Goal: Task Accomplishment & Management: Use online tool/utility

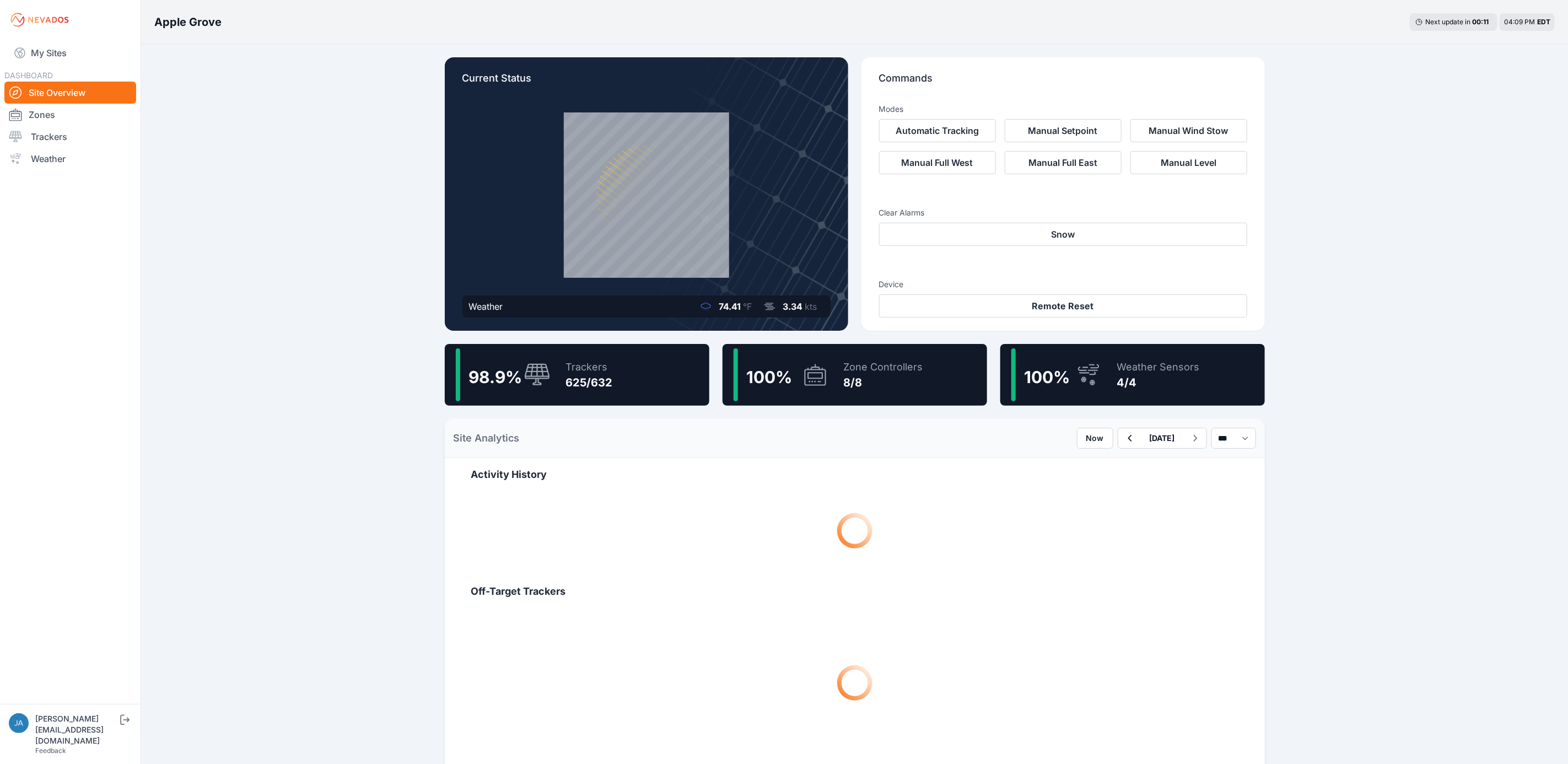
click at [536, 400] on div "98.9 %" at bounding box center [503, 375] width 95 height 53
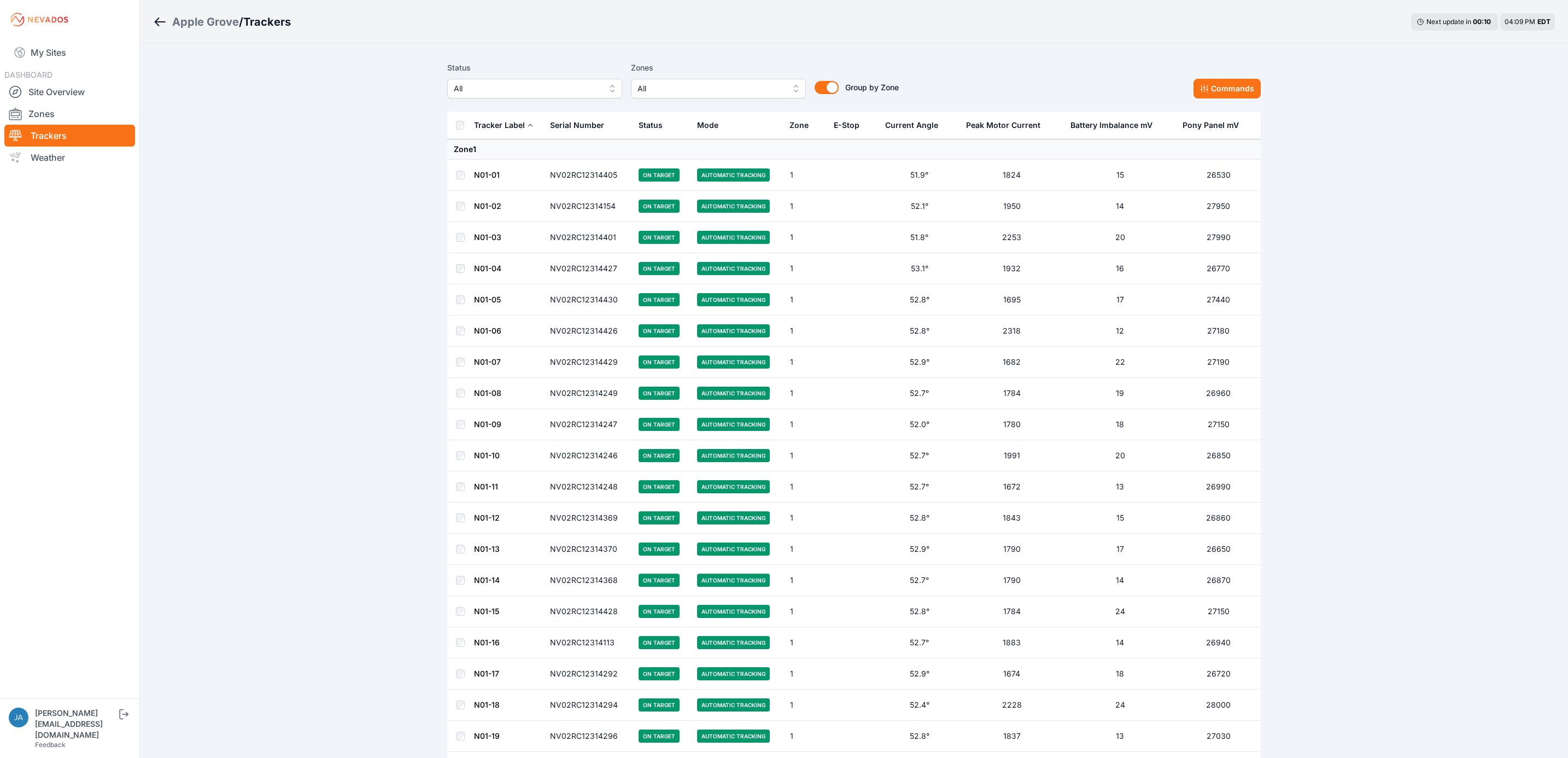
click at [551, 93] on span "All" at bounding box center [527, 88] width 146 height 13
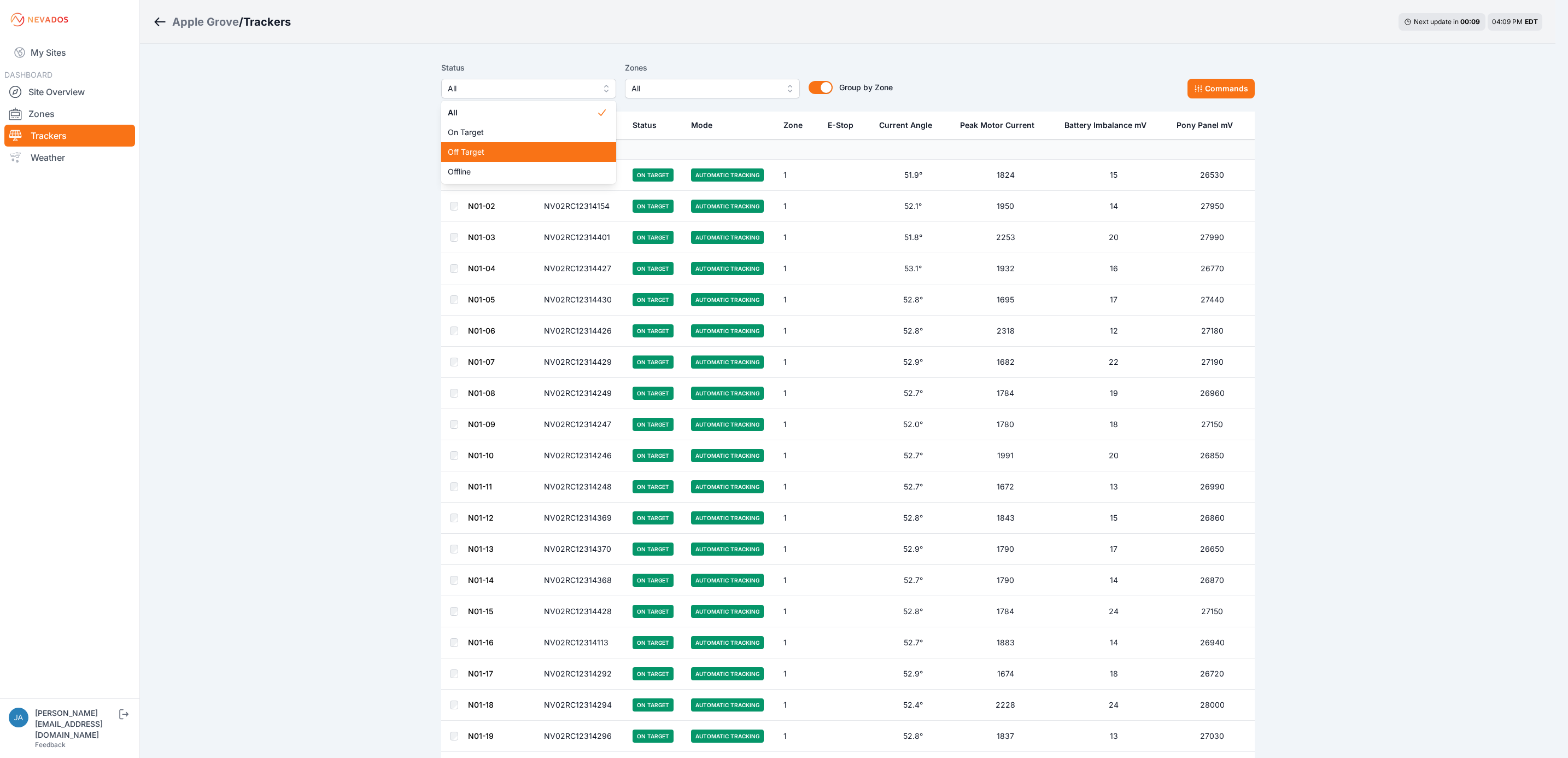
click at [536, 154] on span "Off Target" at bounding box center [522, 151] width 149 height 11
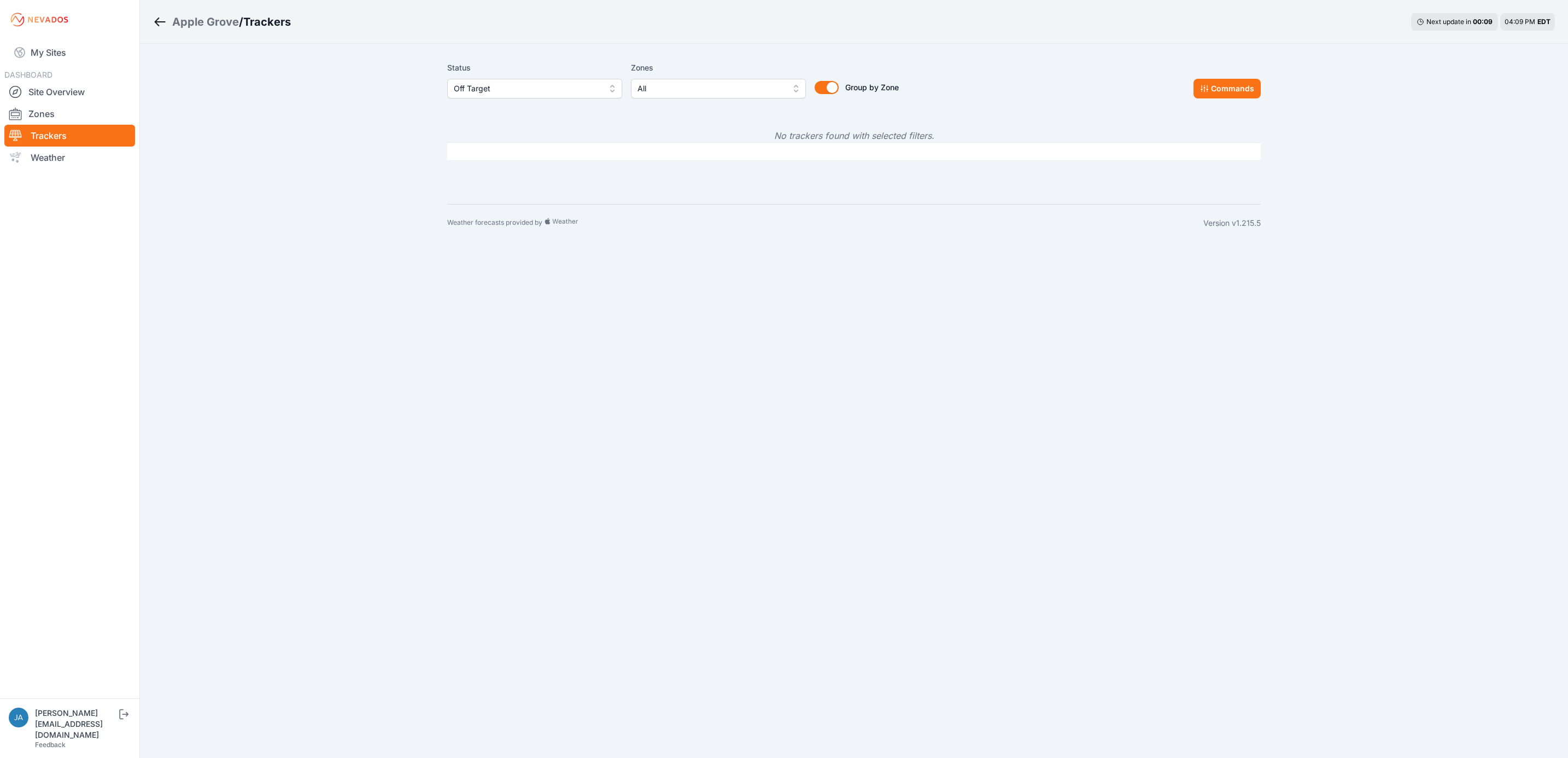
drag, startPoint x: 561, startPoint y: 86, endPoint x: 562, endPoint y: 100, distance: 14.0
click at [561, 87] on span "Off Target" at bounding box center [527, 88] width 146 height 13
click at [550, 171] on span "Offline" at bounding box center [527, 171] width 149 height 11
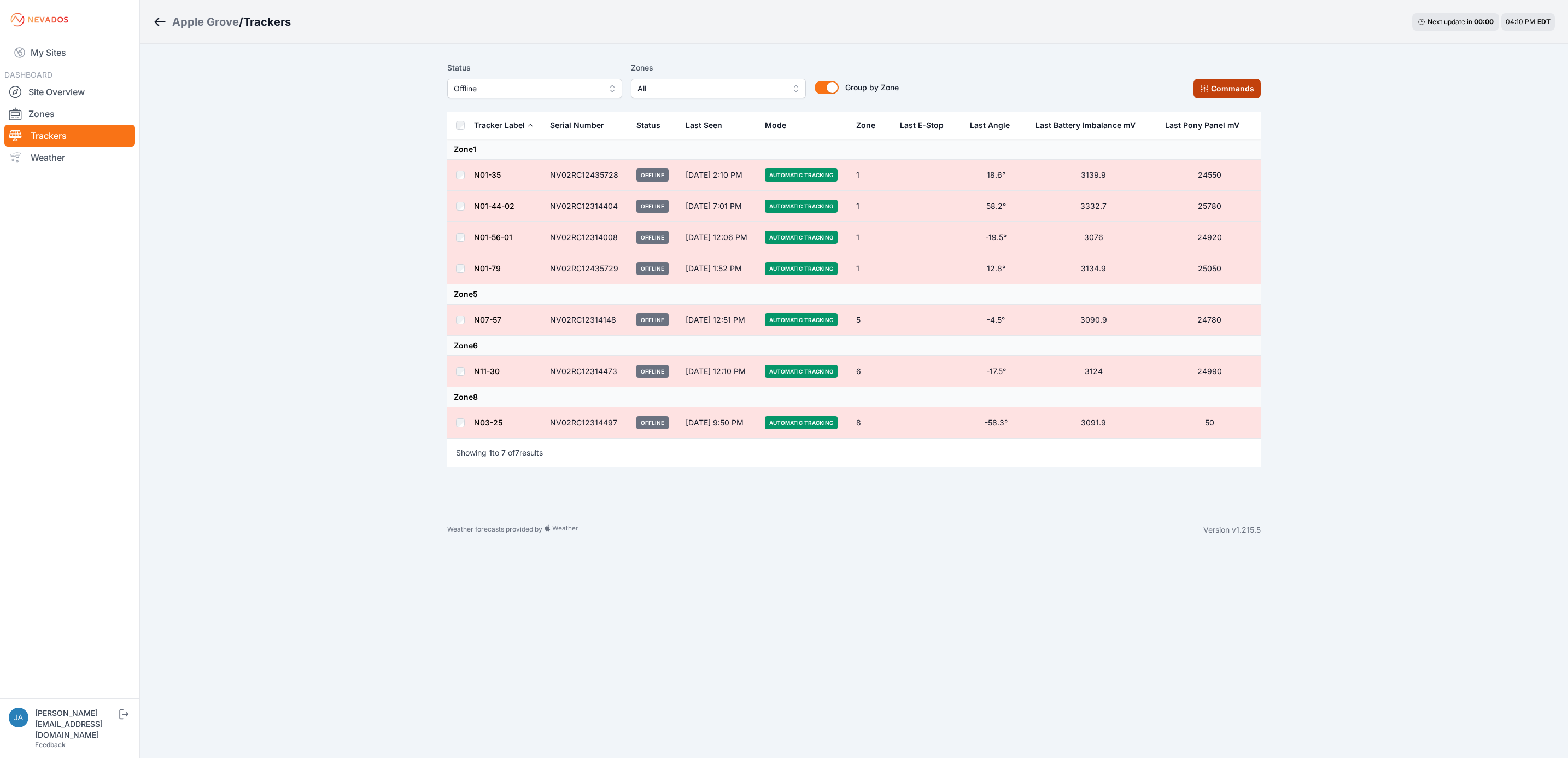
click at [1237, 95] on button "Commands" at bounding box center [1227, 88] width 67 height 20
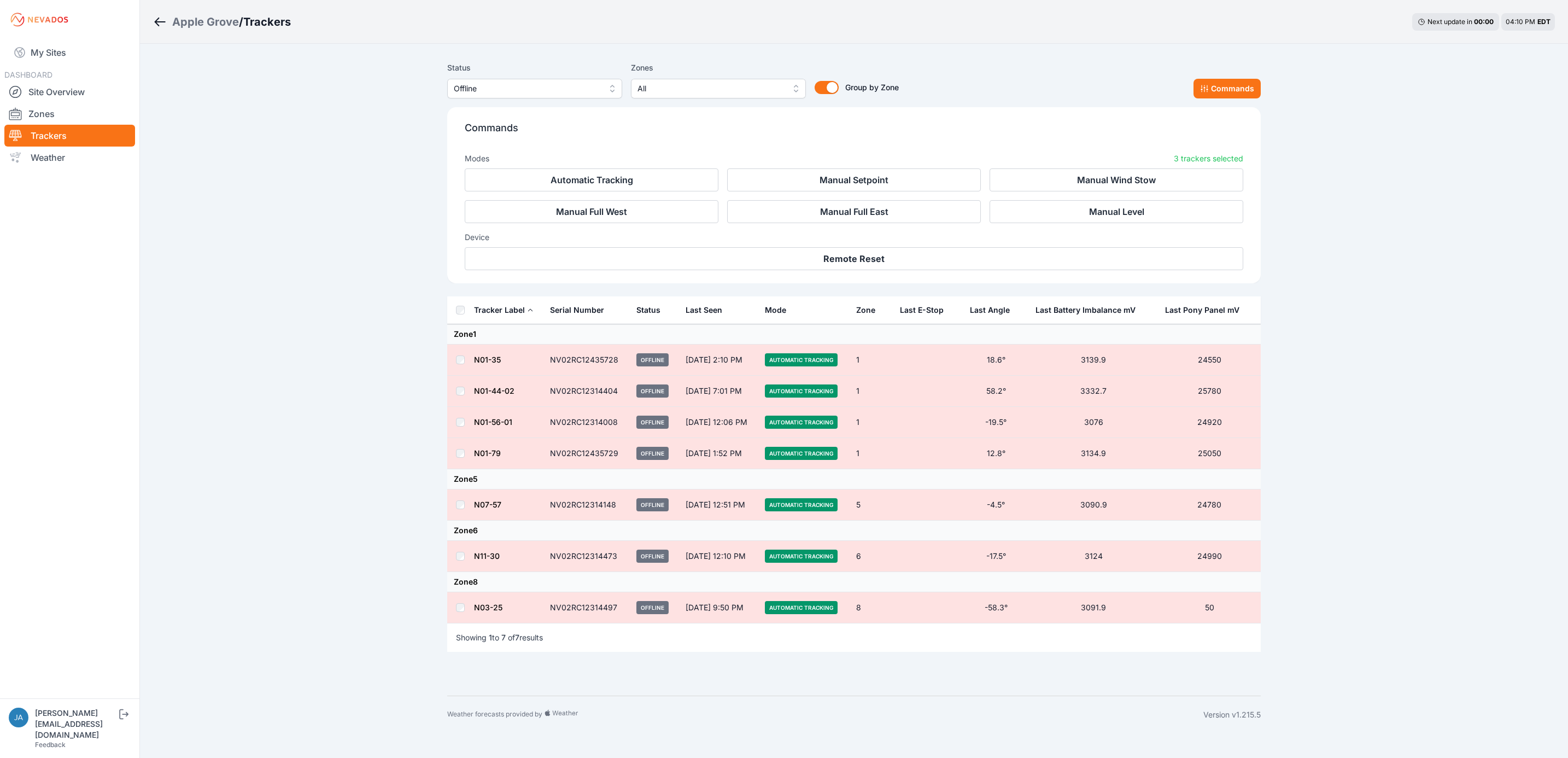
click at [870, 248] on div "Device Remote Reset" at bounding box center [854, 246] width 779 height 47
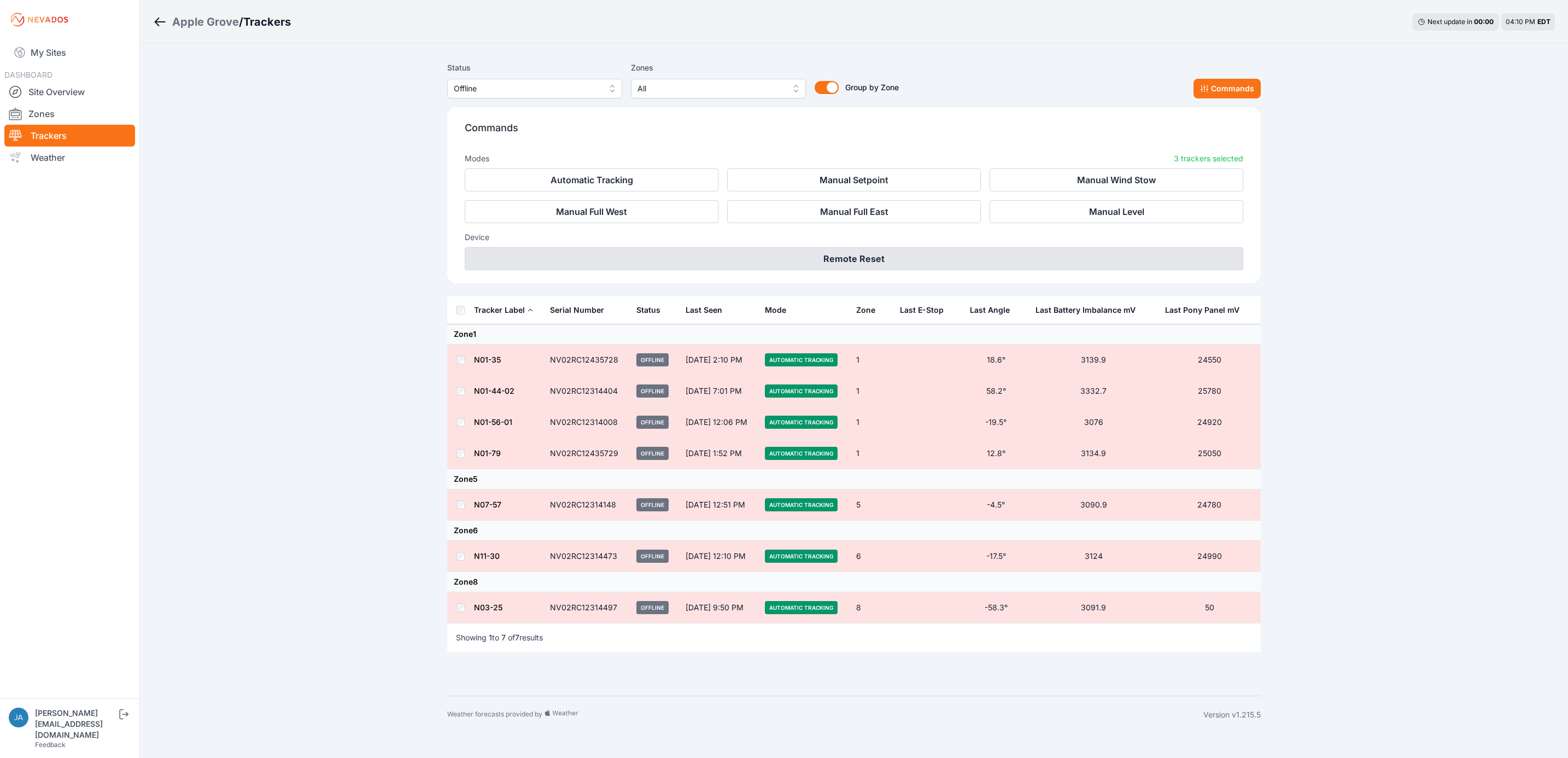
click at [877, 251] on button "Remote Reset" at bounding box center [854, 259] width 779 height 23
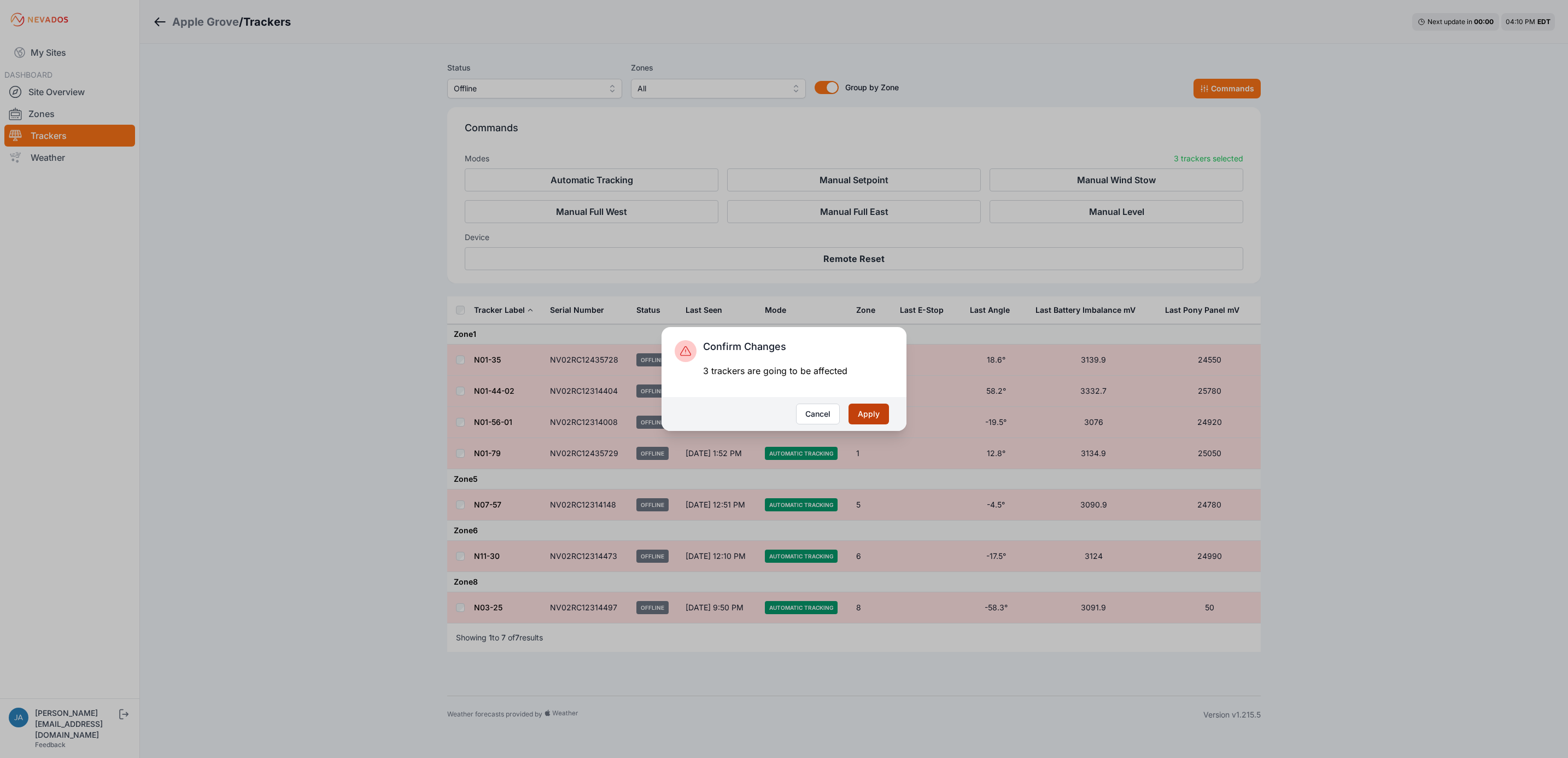
click at [877, 415] on button "Apply" at bounding box center [869, 414] width 41 height 21
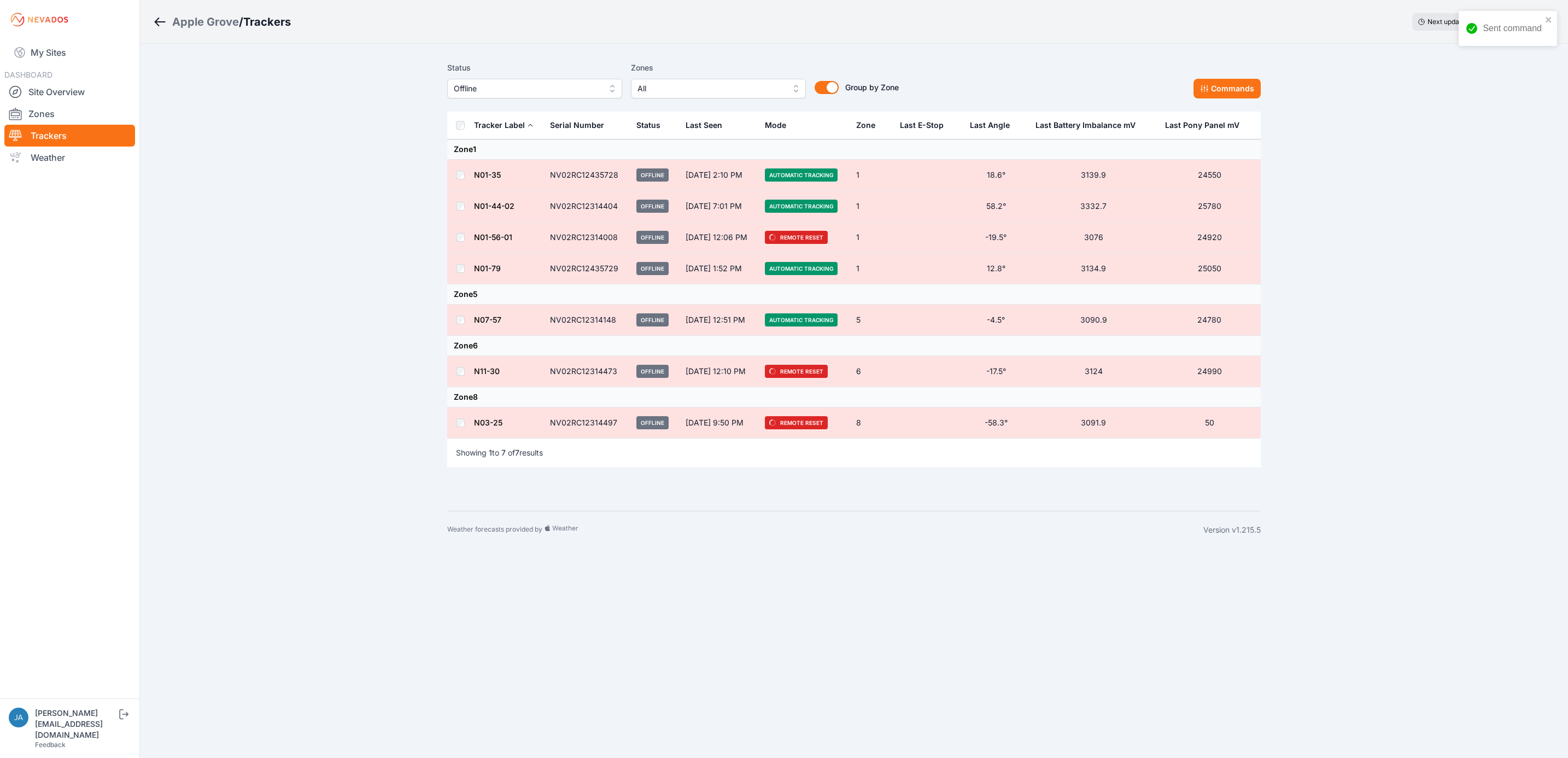
click at [43, 30] on div "My Sites DASHBOARD Site Overview Zones Trackers Weather" at bounding box center [70, 349] width 139 height 699
click at [59, 56] on link "My Sites" at bounding box center [70, 52] width 130 height 26
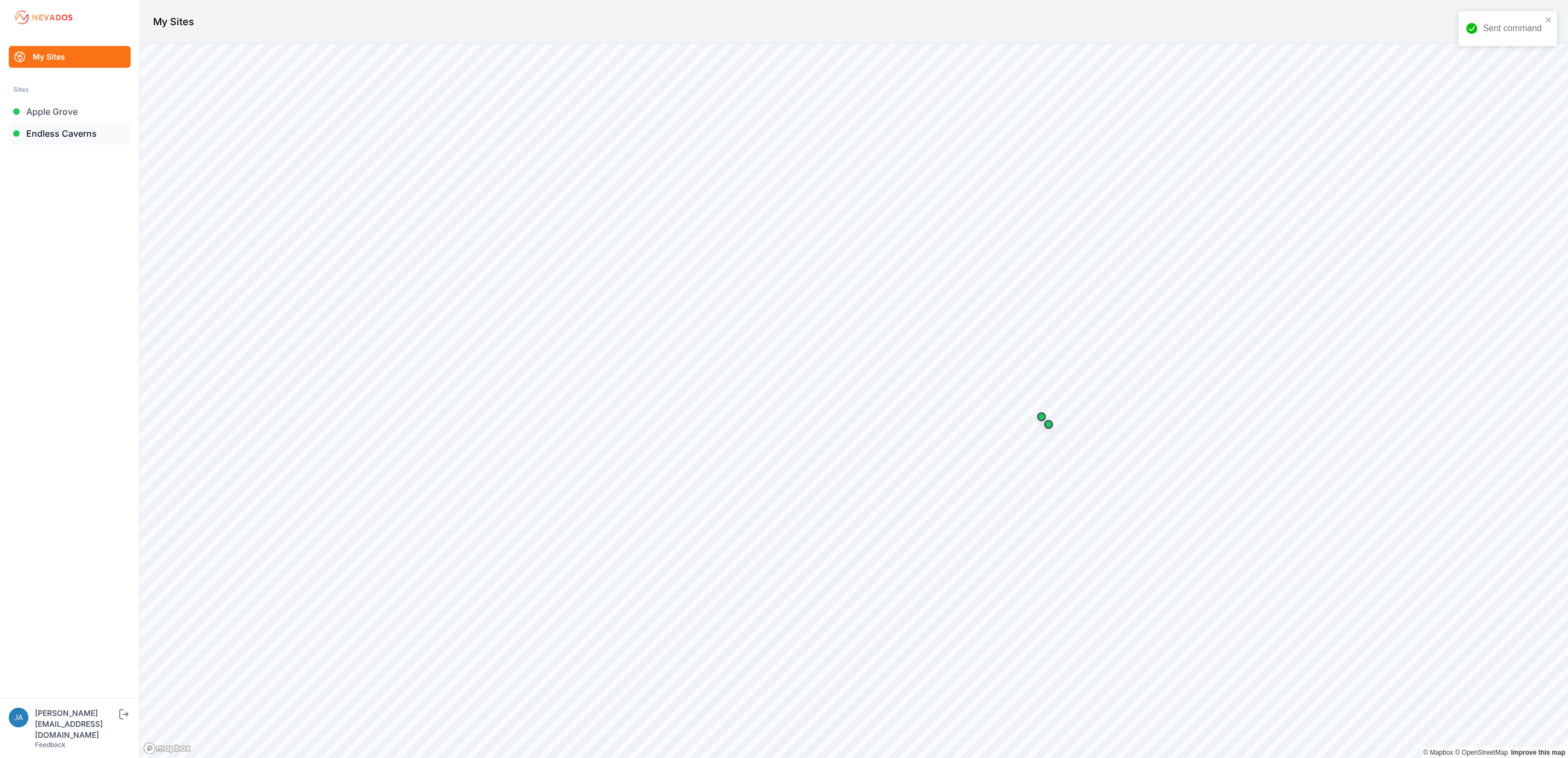
click at [74, 143] on link "Endless Caverns" at bounding box center [70, 133] width 122 height 22
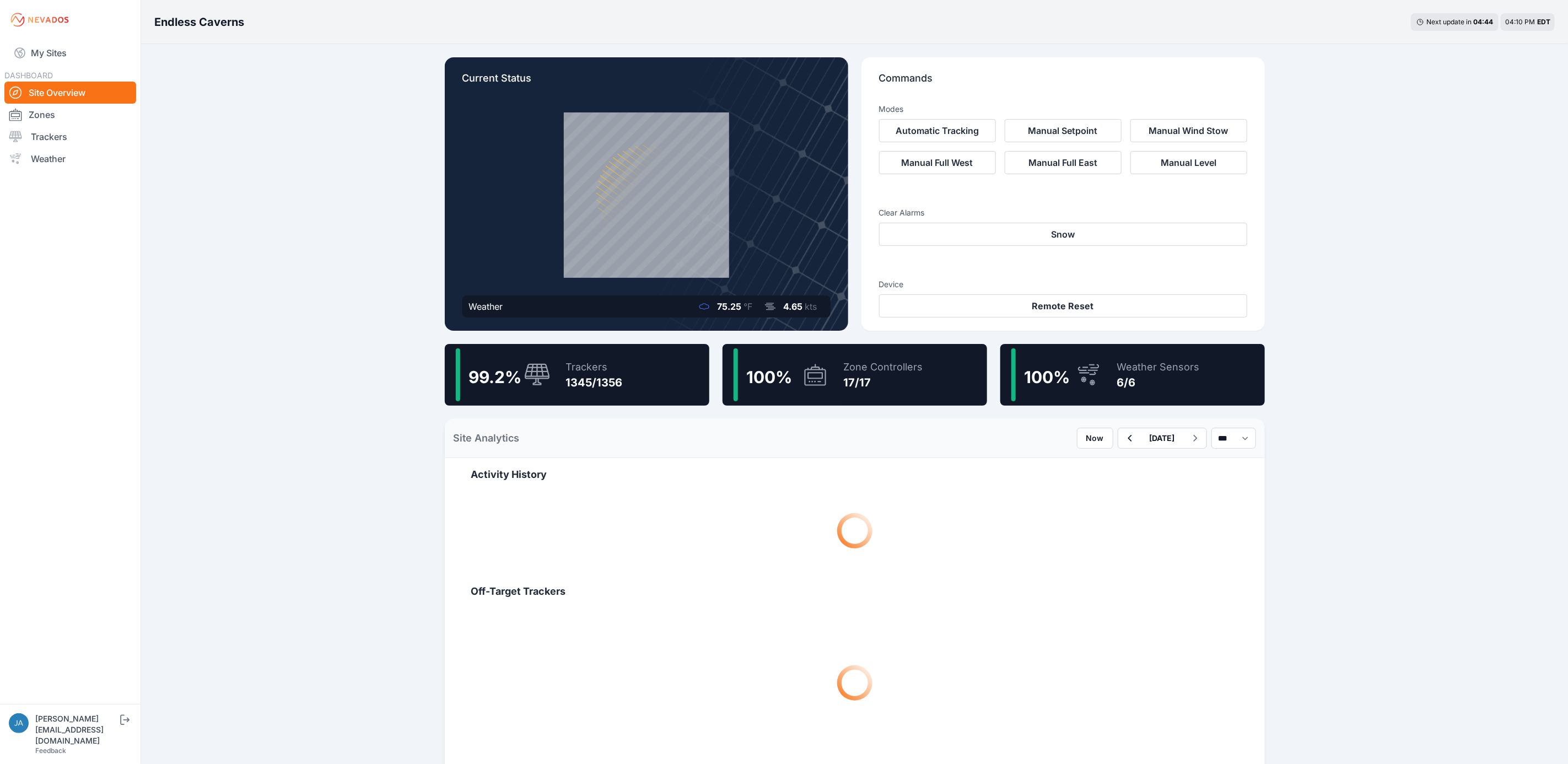
click at [586, 382] on div "1345/1356" at bounding box center [594, 382] width 57 height 15
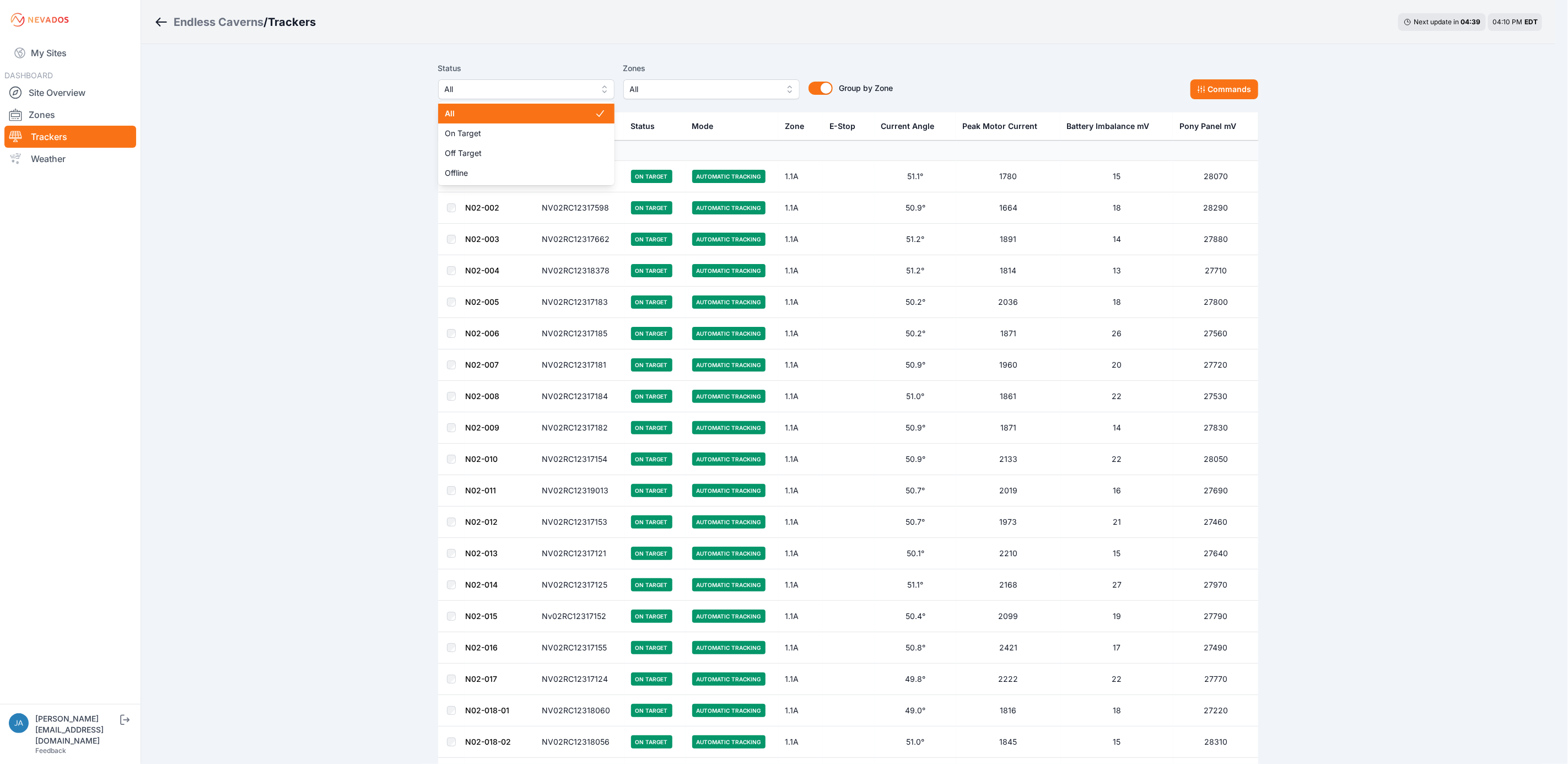
click at [575, 91] on span "All" at bounding box center [519, 89] width 148 height 13
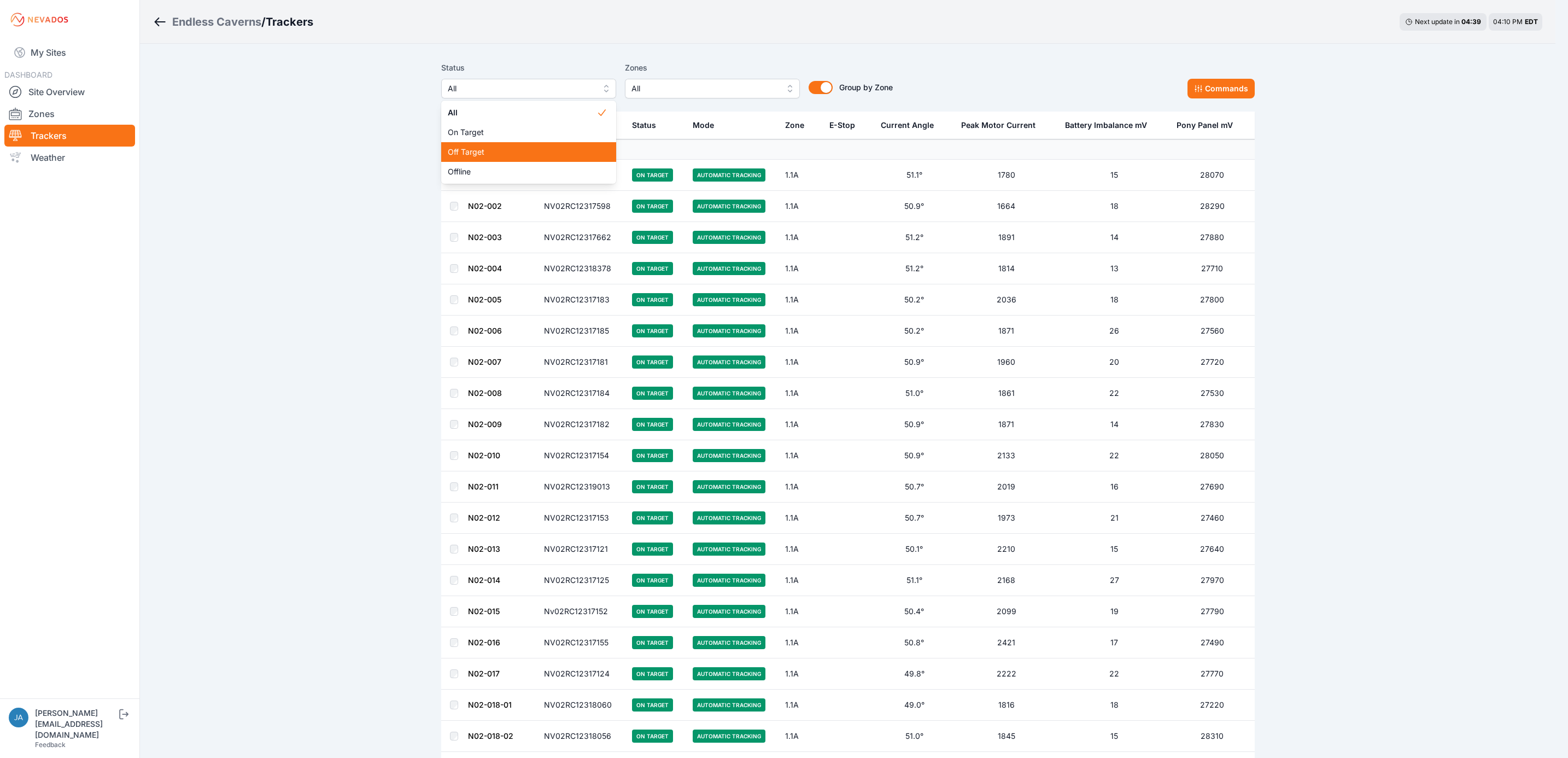
click at [567, 157] on span "Off Target" at bounding box center [522, 151] width 149 height 11
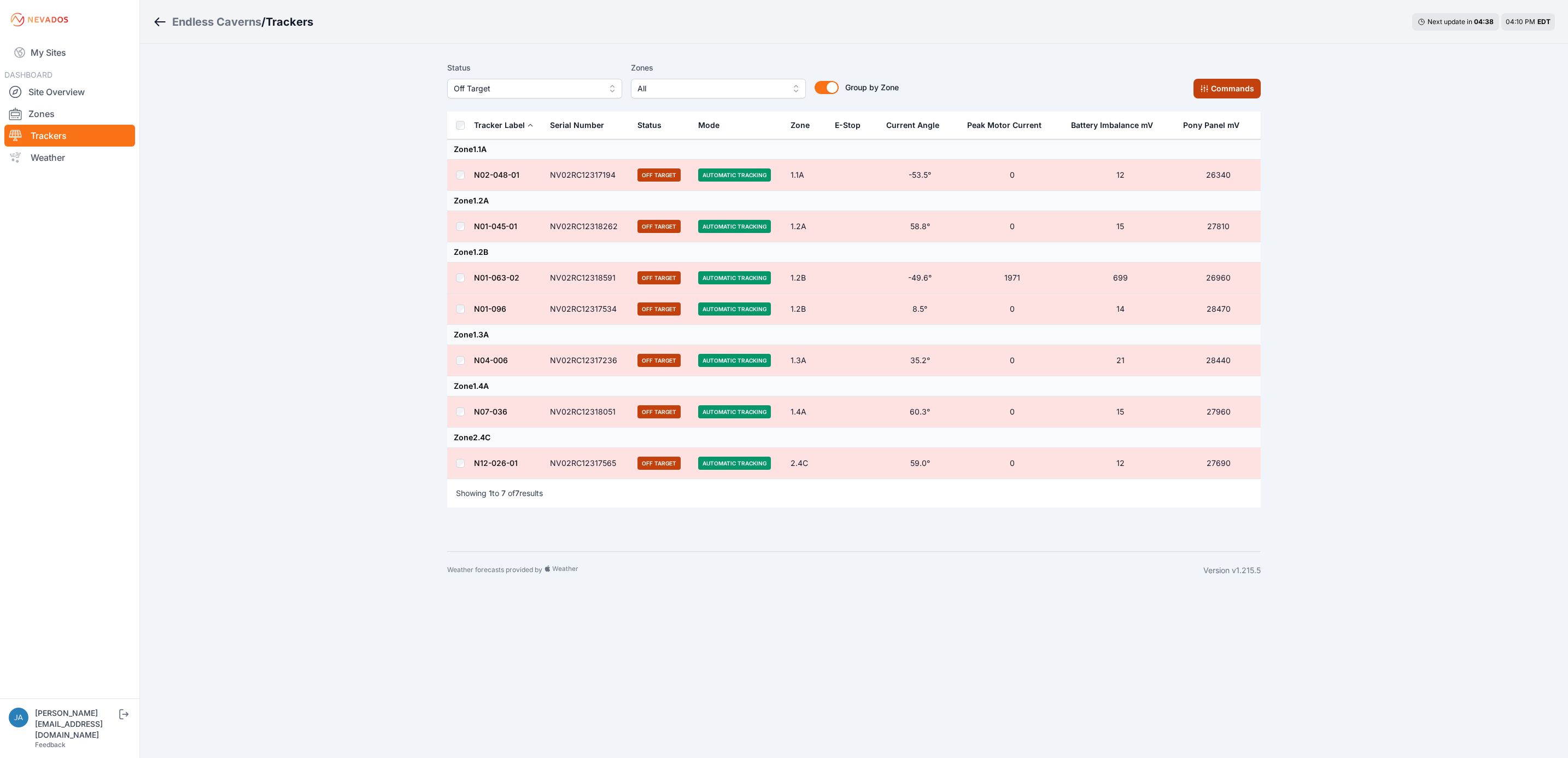
click at [1199, 92] on button "Commands" at bounding box center [1227, 88] width 67 height 20
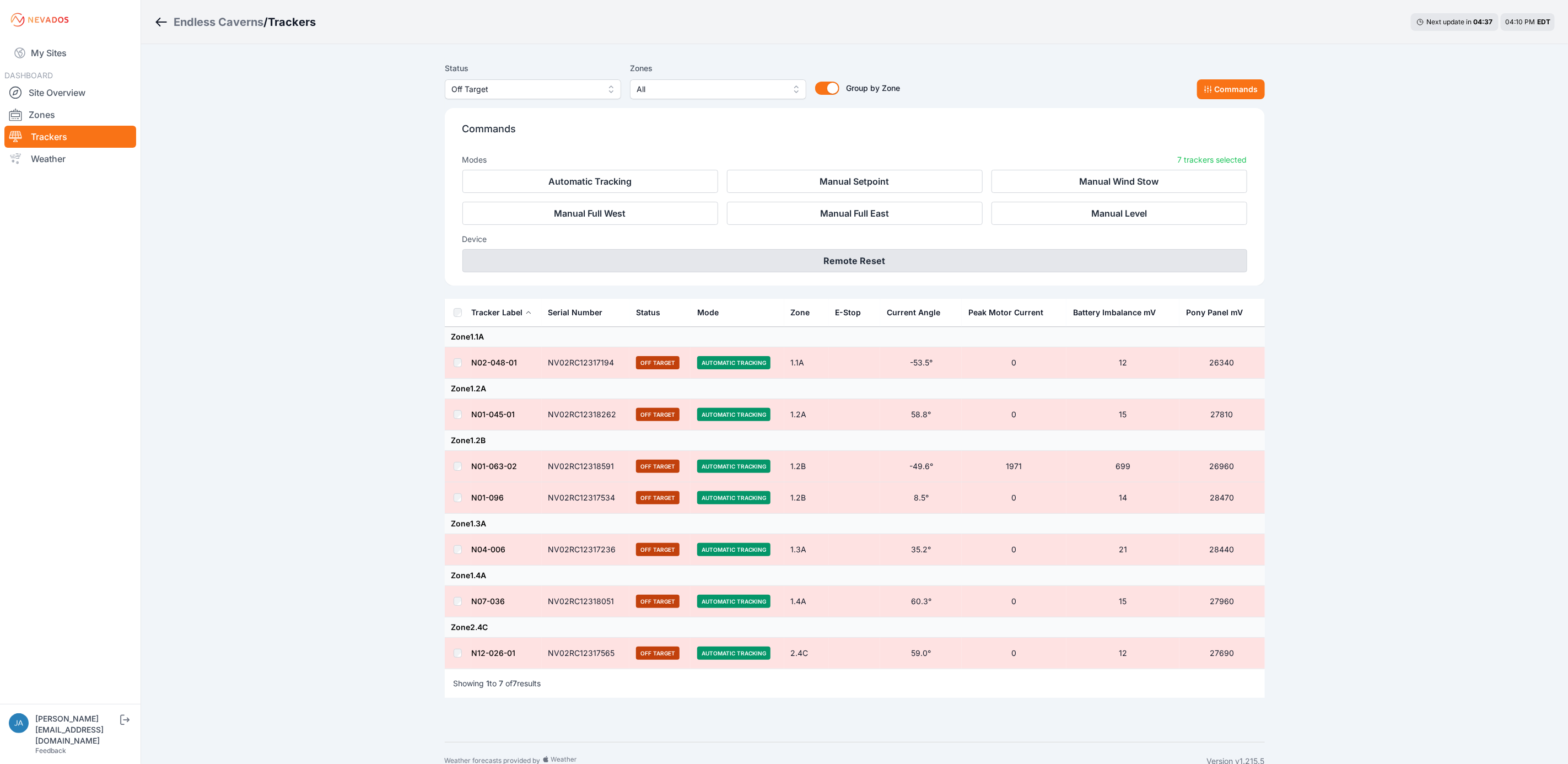
click at [841, 255] on button "Remote Reset" at bounding box center [854, 261] width 785 height 23
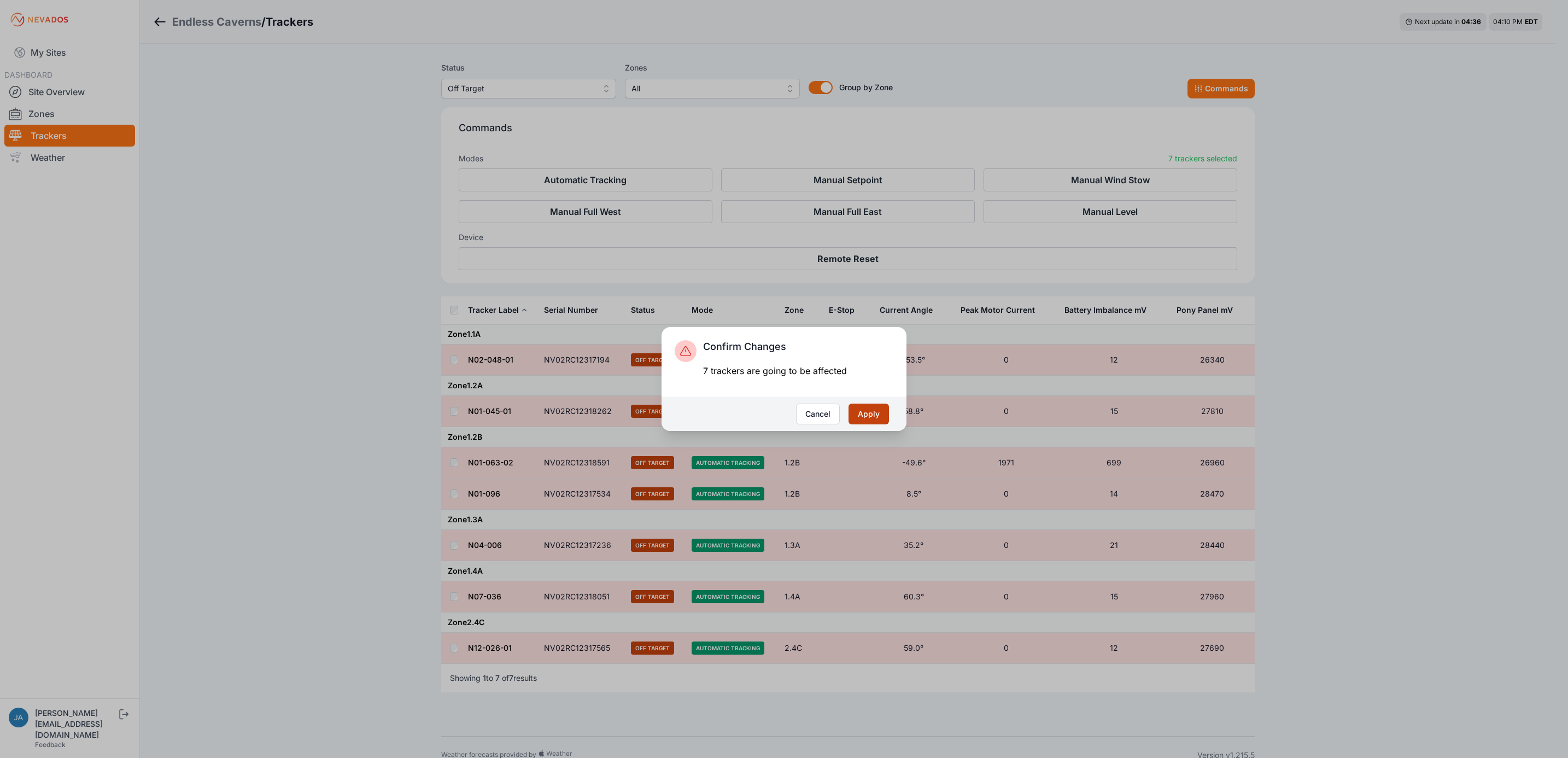
click at [868, 413] on button "Apply" at bounding box center [869, 414] width 41 height 21
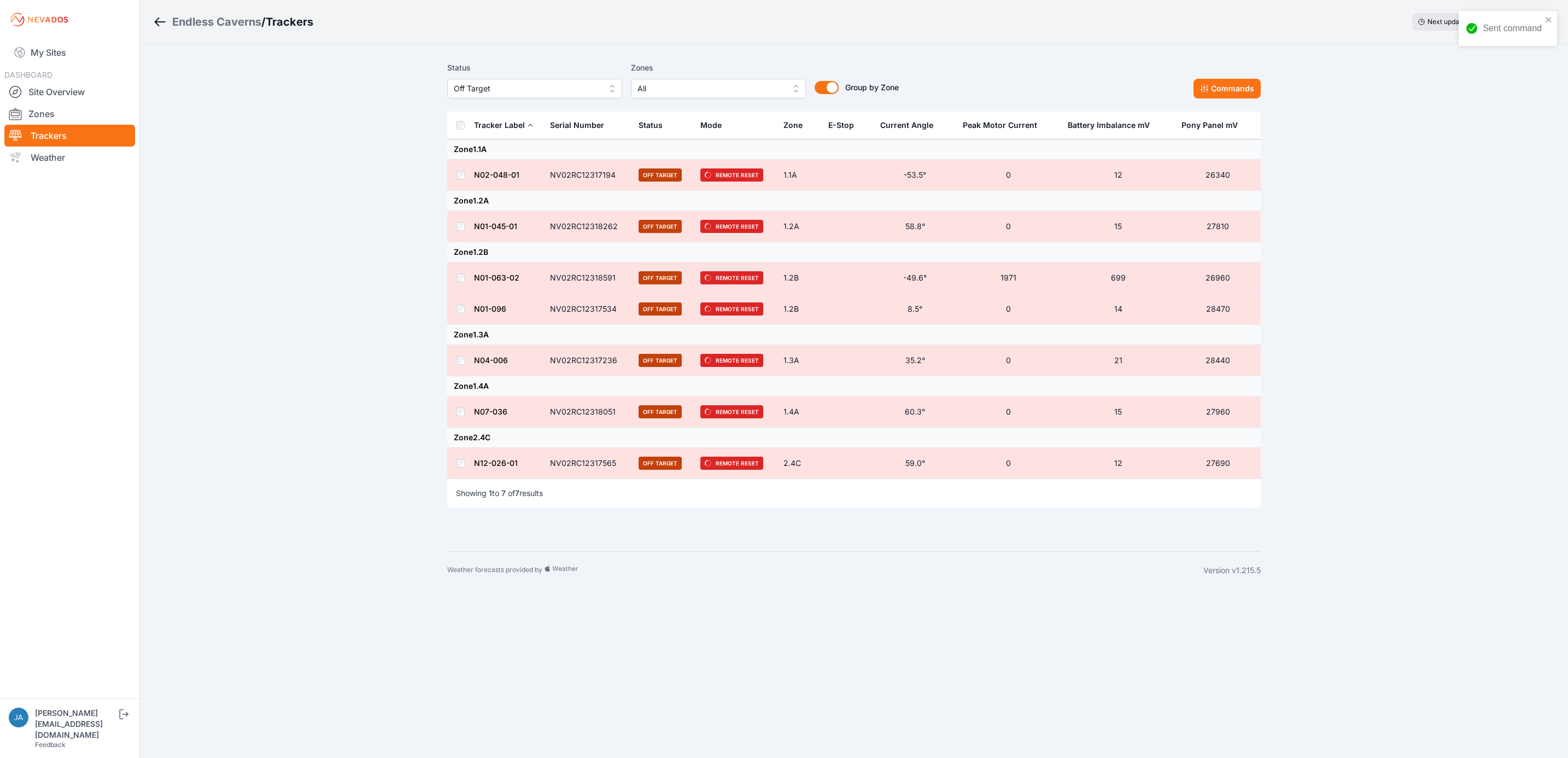
click at [499, 183] on td "N02-048-01" at bounding box center [508, 175] width 70 height 31
click at [504, 172] on td "N02-048-01" at bounding box center [508, 175] width 70 height 31
click at [491, 175] on link "N02-048-01" at bounding box center [496, 175] width 46 height 9
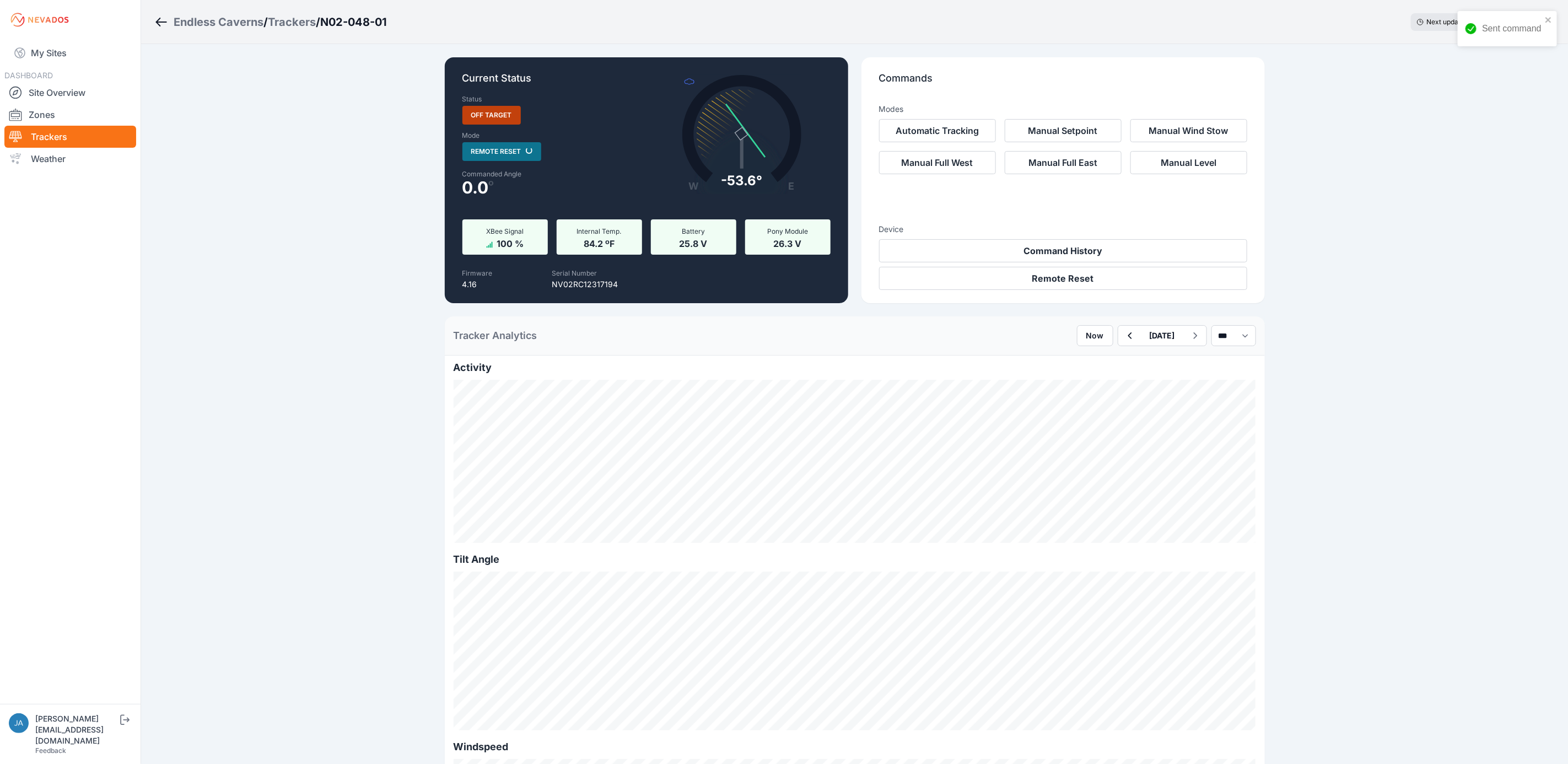
click at [1075, 224] on h3 "Device" at bounding box center [1063, 229] width 368 height 11
click at [1085, 245] on button "Command History" at bounding box center [1063, 251] width 368 height 23
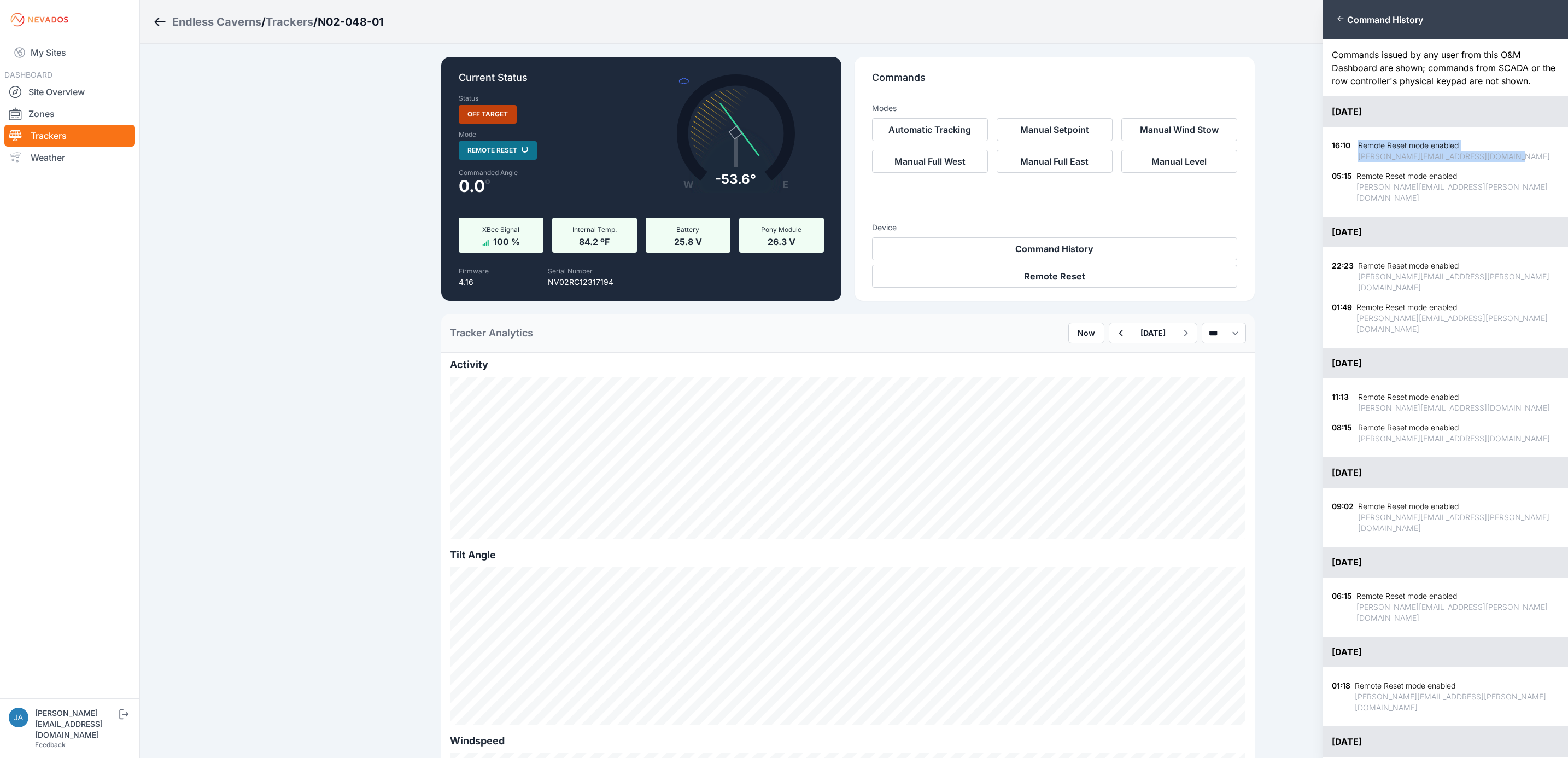
drag, startPoint x: 1501, startPoint y: 157, endPoint x: 1345, endPoint y: 159, distance: 156.0
click at [1345, 159] on div "16:10 Remote Reset mode enabled [PERSON_NAME][EMAIL_ADDRESS][DOMAIN_NAME]" at bounding box center [1446, 151] width 228 height 30
click at [158, 23] on div "Close panel Command History Commands issued by any user from this O&M Dashboard…" at bounding box center [784, 379] width 1568 height 758
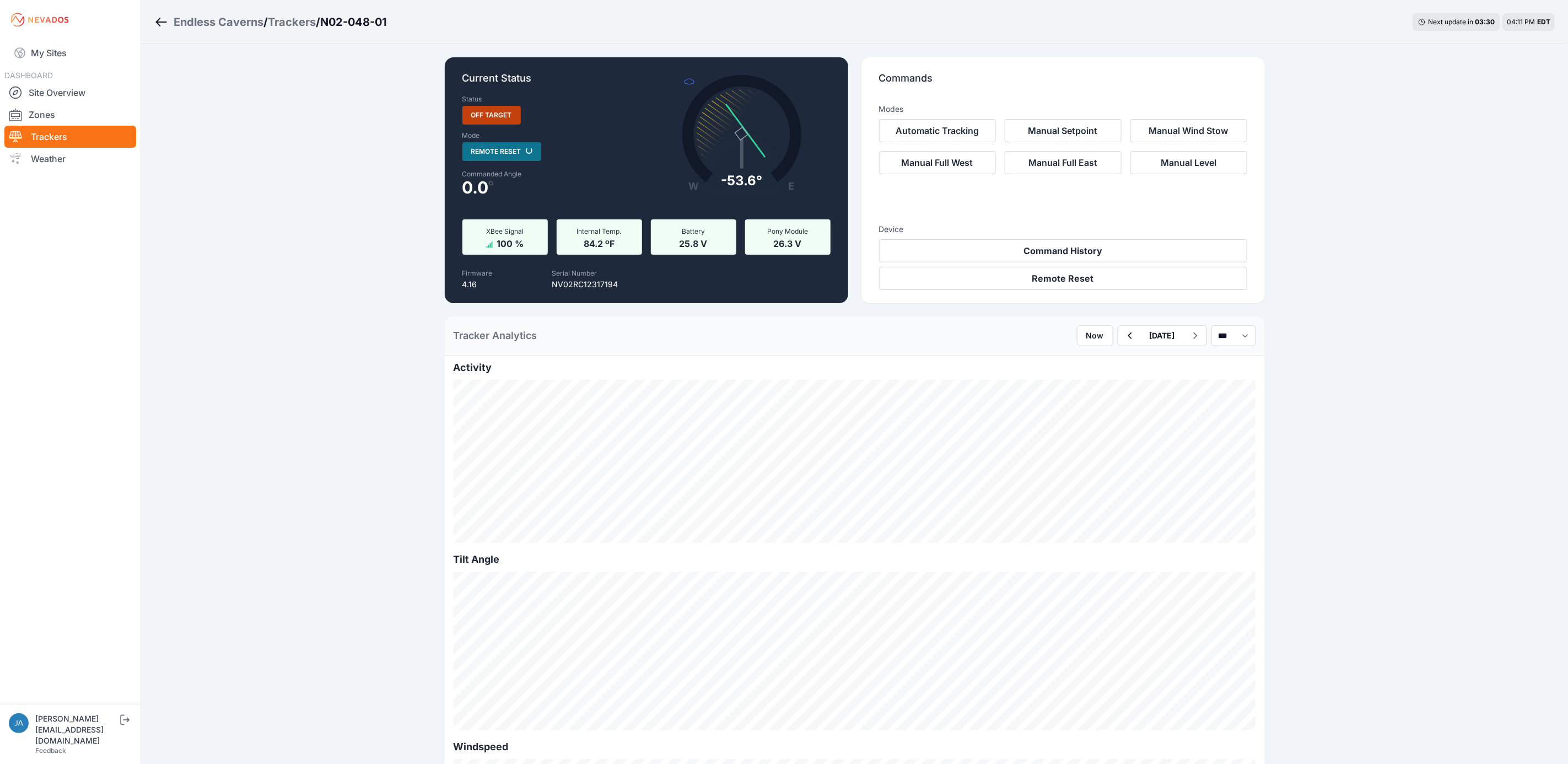
drag, startPoint x: 158, startPoint y: 8, endPoint x: 156, endPoint y: 19, distance: 11.2
click at [158, 8] on ol "Endless Caverns / Trackers / N02-048-01" at bounding box center [270, 22] width 232 height 28
click at [156, 19] on icon "Breadcrumb" at bounding box center [161, 22] width 14 height 13
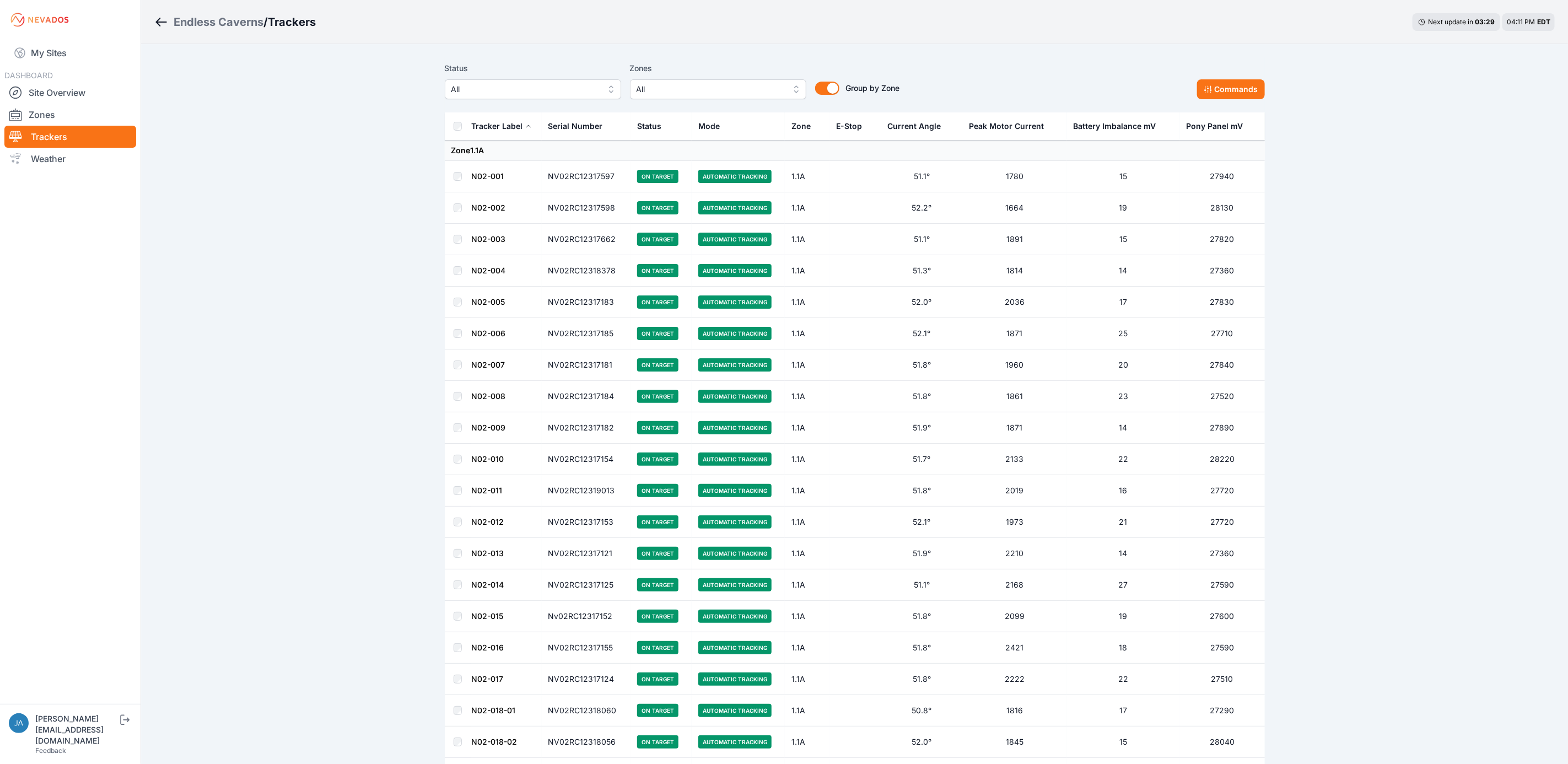
click at [567, 88] on span "All" at bounding box center [525, 89] width 148 height 13
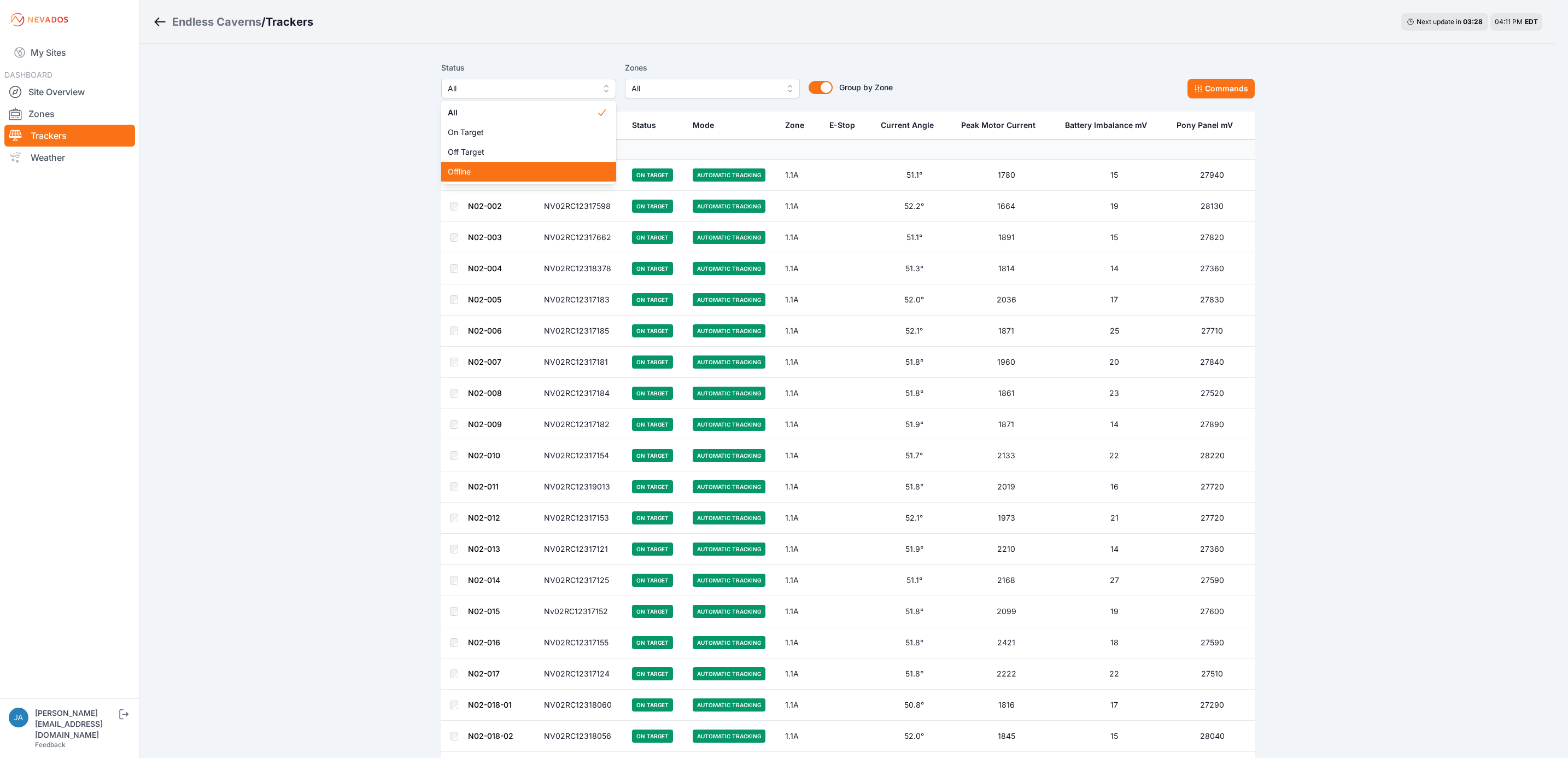
click at [517, 170] on span "Offline" at bounding box center [522, 171] width 149 height 11
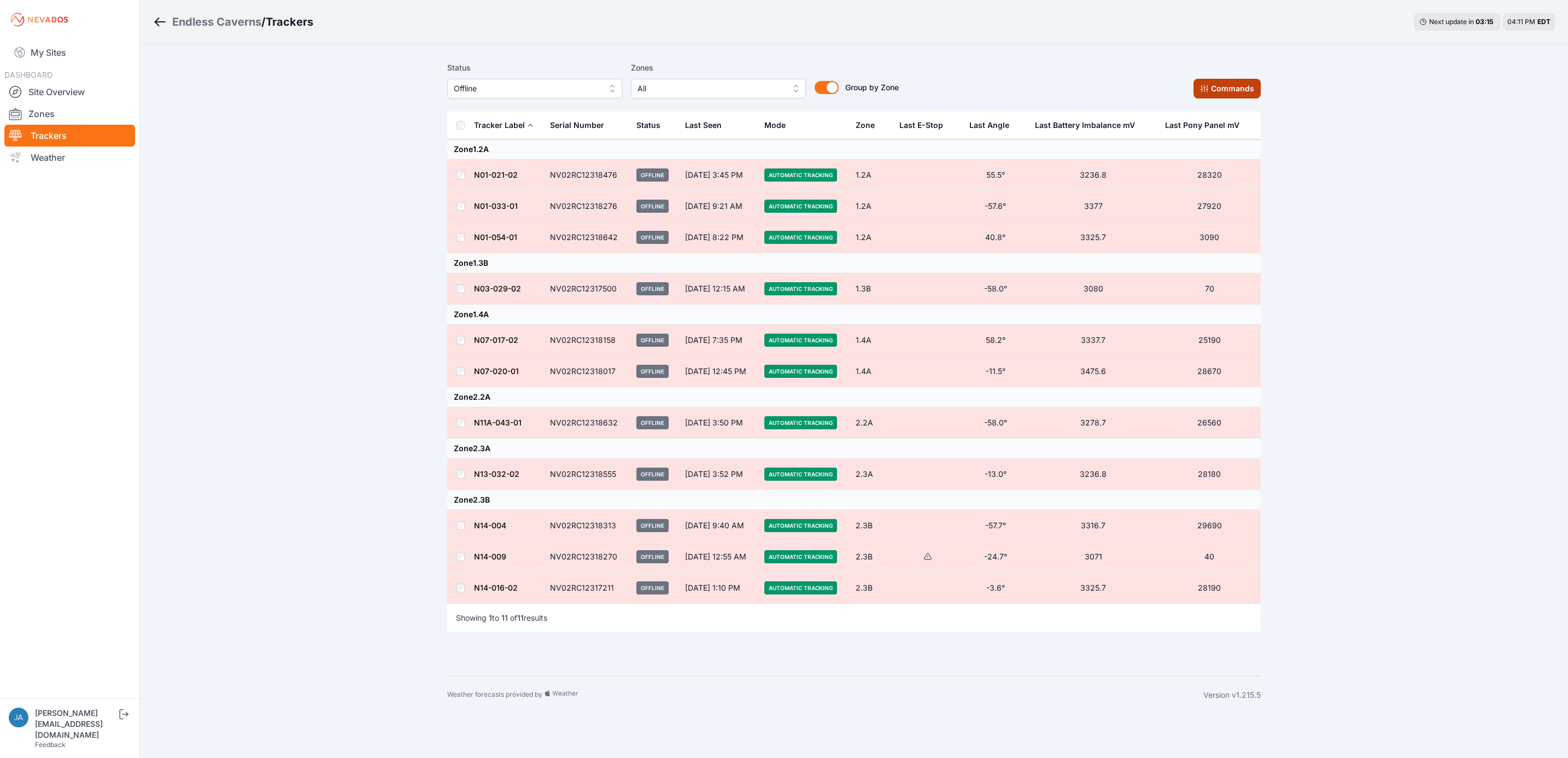
click at [1252, 91] on button "Commands" at bounding box center [1227, 88] width 67 height 20
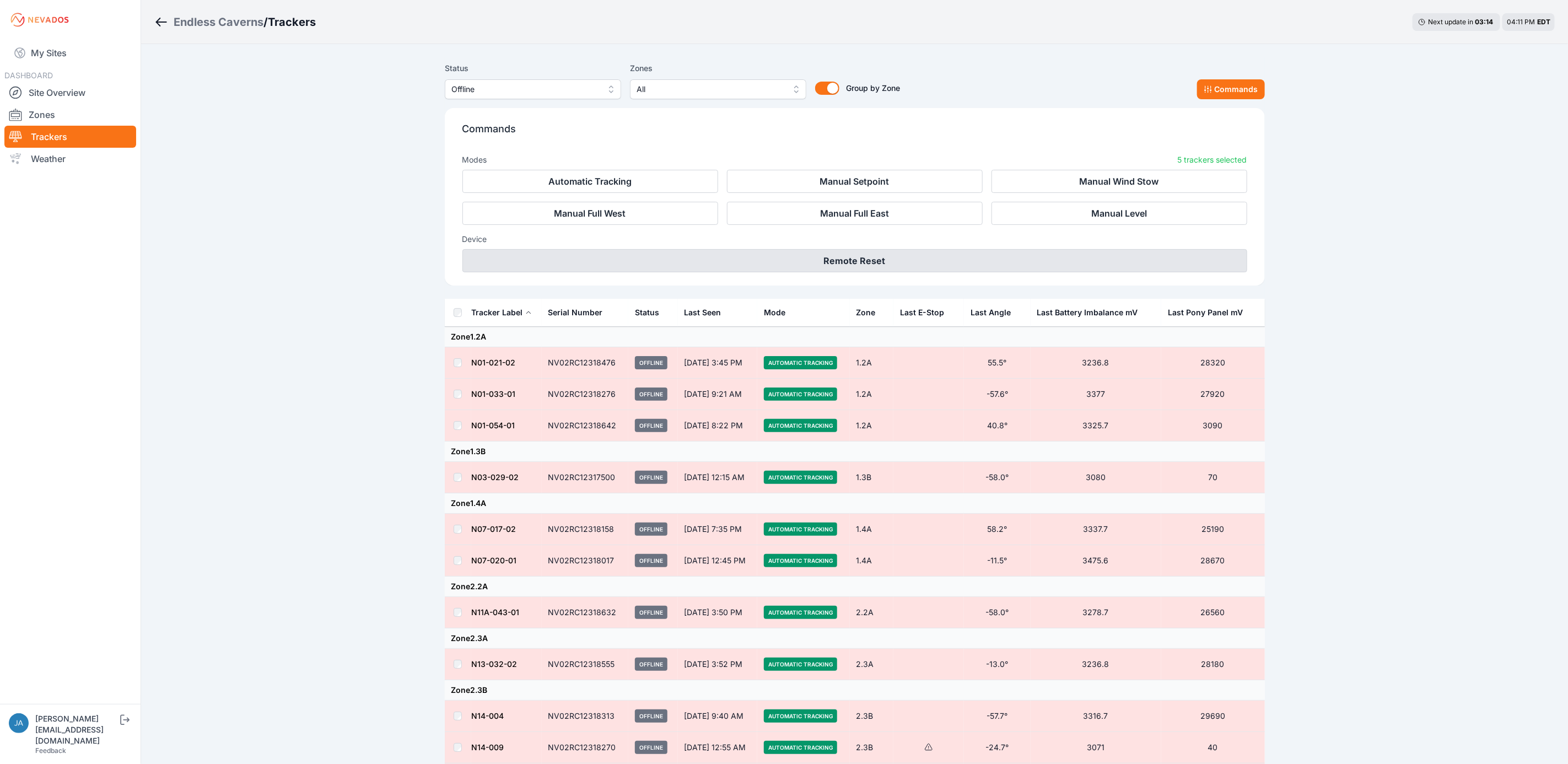
click at [1021, 267] on button "Remote Reset" at bounding box center [854, 261] width 785 height 23
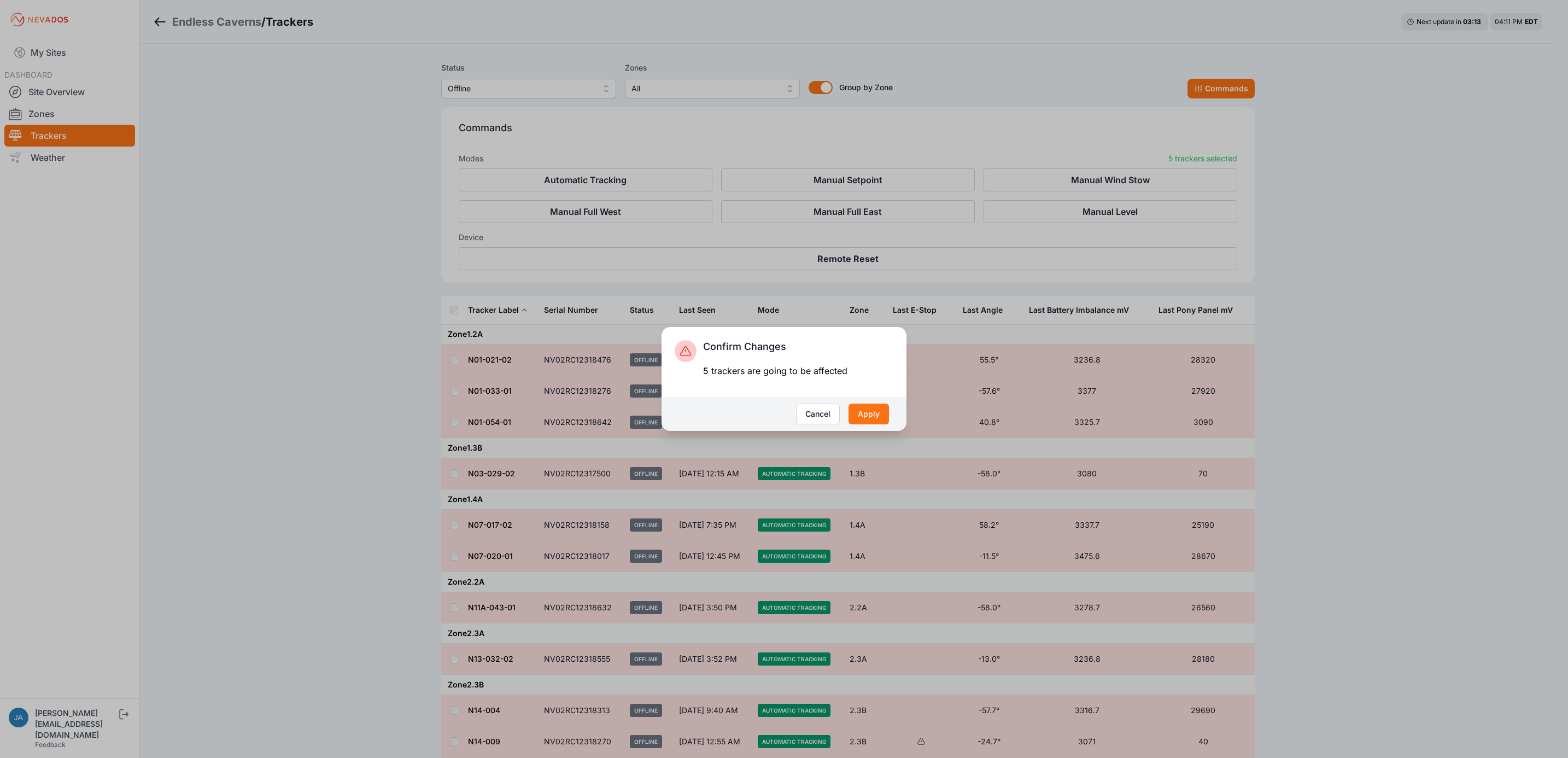
click at [870, 402] on div "Cancel Apply" at bounding box center [784, 414] width 245 height 34
click at [877, 422] on button "Apply" at bounding box center [869, 414] width 41 height 21
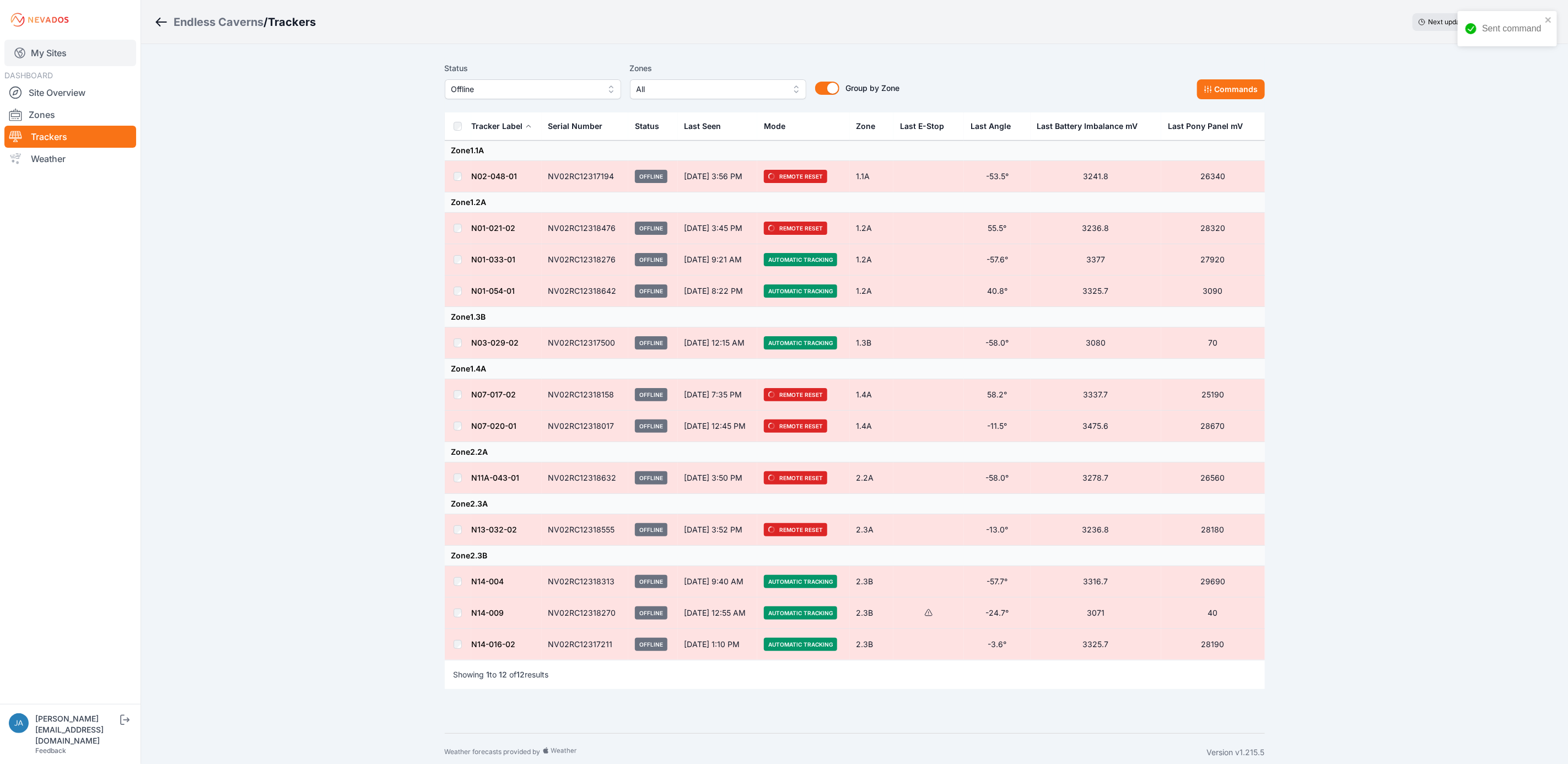
click at [80, 50] on link "My Sites" at bounding box center [70, 53] width 131 height 26
